Goal: Task Accomplishment & Management: Manage account settings

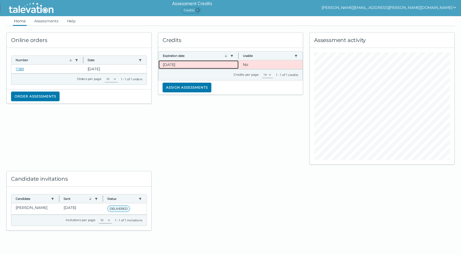
click at [174, 64] on clr-dg-cell "[DATE]" at bounding box center [199, 64] width 80 height 9
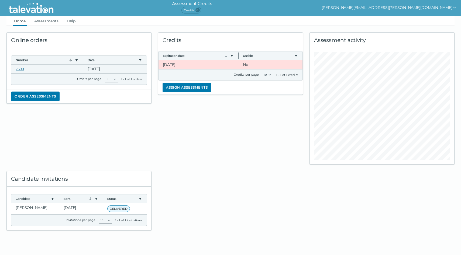
click at [23, 70] on link "7389" at bounding box center [20, 69] width 8 height 4
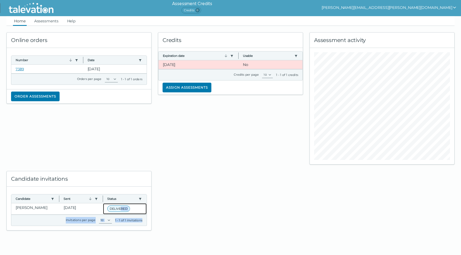
drag, startPoint x: 122, startPoint y: 208, endPoint x: 196, endPoint y: 190, distance: 76.5
click at [196, 190] on div "Online orders Number Use left or right key to resize the column Date Use left o…" at bounding box center [230, 128] width 454 height 205
click at [196, 190] on div at bounding box center [230, 198] width 151 height 66
click at [201, 10] on span "Credits 0" at bounding box center [191, 10] width 20 height 6
click at [449, 6] on button "[PERSON_NAME][EMAIL_ADDRESS][PERSON_NAME][DOMAIN_NAME]" at bounding box center [389, 7] width 135 height 6
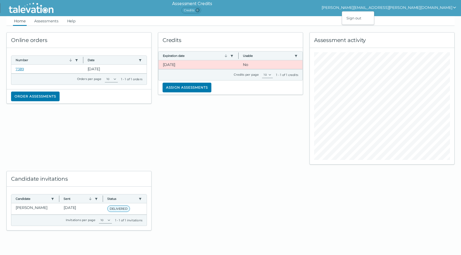
click at [402, 41] on div "Assessment activity" at bounding box center [382, 40] width 144 height 15
click at [265, 73] on select "10" at bounding box center [267, 75] width 11 height 6
